Goal: Task Accomplishment & Management: Manage account settings

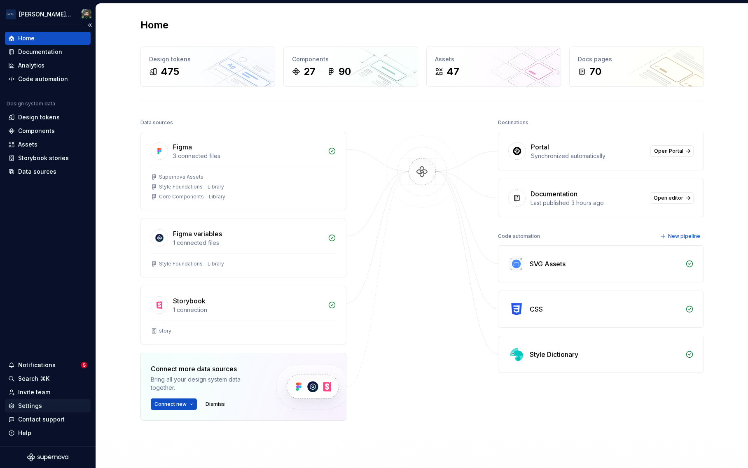
click at [42, 406] on div "Settings" at bounding box center [47, 406] width 79 height 8
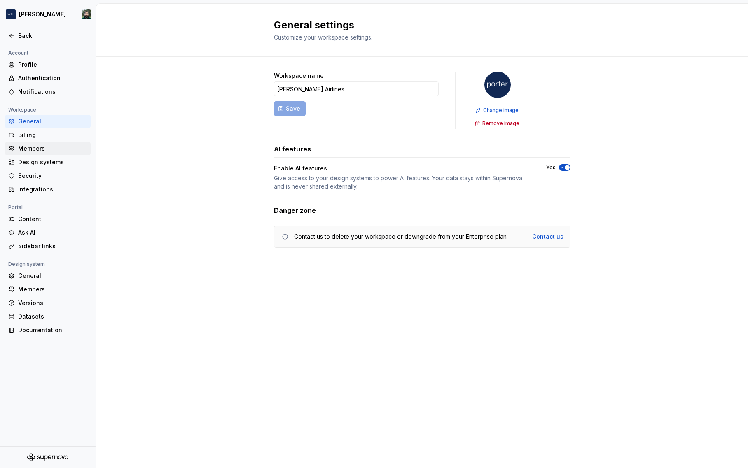
click at [46, 148] on div "Members" at bounding box center [52, 149] width 69 height 8
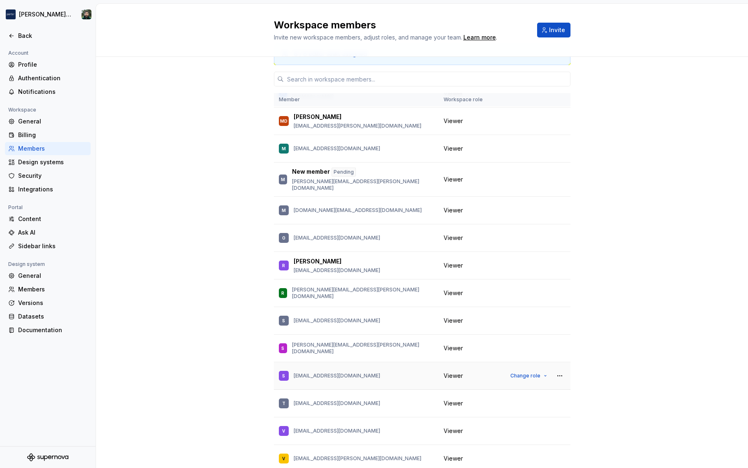
scroll to position [53, 0]
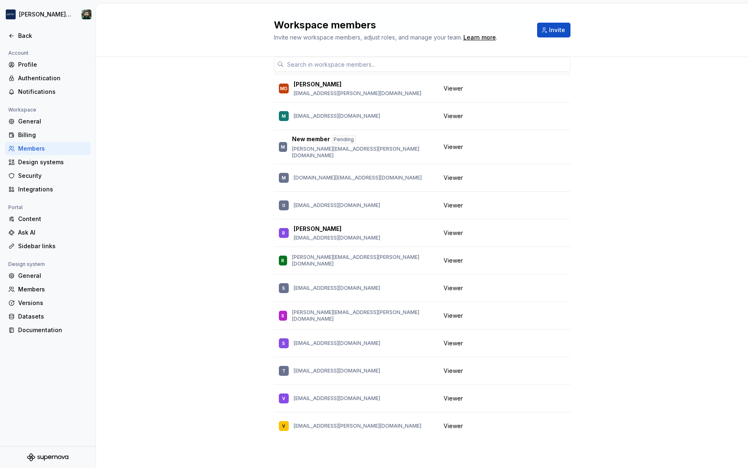
click at [636, 192] on div "8 / 8 editor seats assigned Member Workspace role [PERSON_NAME] [EMAIL_ADDRESS]…" at bounding box center [422, 236] width 652 height 465
click at [173, 53] on div "Workspace members Invite new workspace members, adjust roles, and manage your t…" at bounding box center [422, 30] width 652 height 53
